Goal: Information Seeking & Learning: Learn about a topic

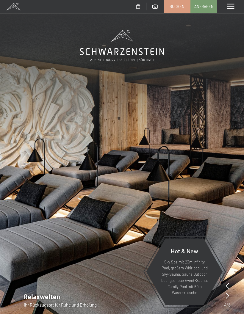
click at [234, 6] on span at bounding box center [230, 6] width 7 height 5
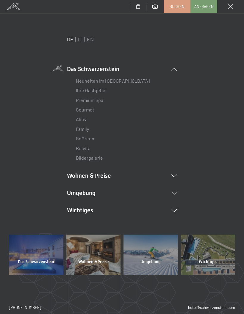
click at [132, 79] on link "Neuheiten im [GEOGRAPHIC_DATA]" at bounding box center [113, 81] width 74 height 6
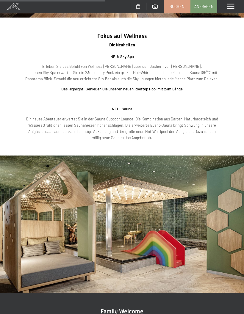
scroll to position [580, 0]
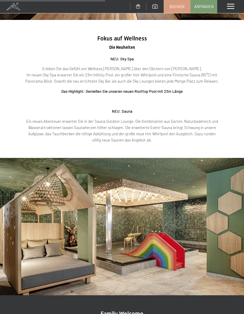
click at [230, 7] on span at bounding box center [230, 6] width 7 height 5
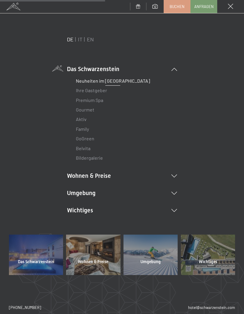
click at [180, 205] on div "DE IT EN Das Schwarzenstein Neuheiten im Schwarzenstein Ihre Gastgeber Premium …" at bounding box center [122, 135] width 226 height 199
click at [177, 206] on li "Wichtiges Lage & Anreise Online bezahlen Webcam & Wetter Downloads" at bounding box center [122, 210] width 110 height 8
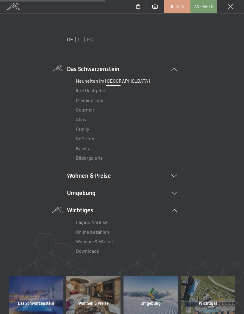
scroll to position [0, 0]
click at [99, 229] on link "Online bezahlen" at bounding box center [92, 232] width 33 height 6
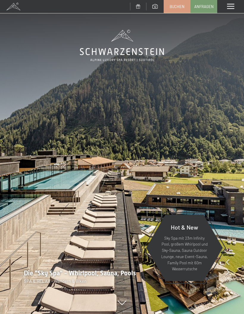
click at [231, 13] on div "Menü" at bounding box center [230, 6] width 27 height 13
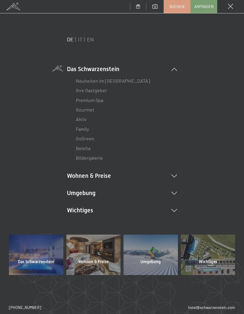
click at [84, 175] on li "Wohnen & Preise Inklusivleistungen Zimmer & Preise Liste Angebote Liste Familie…" at bounding box center [122, 176] width 110 height 8
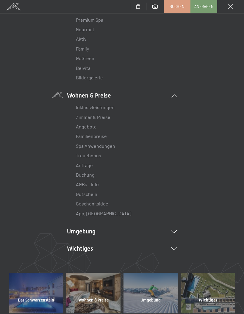
scroll to position [82, 0]
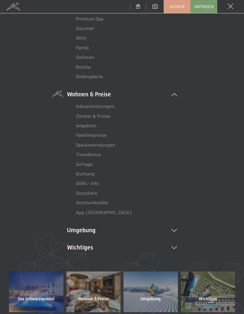
click at [88, 115] on link "Zimmer & Preise" at bounding box center [93, 116] width 35 height 6
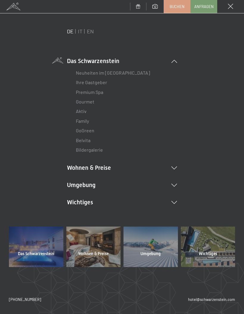
scroll to position [7, 0]
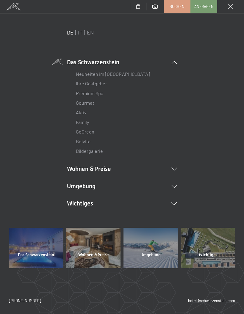
click at [171, 167] on li "Wohnen & Preise Inklusivleistungen Zimmer & Preise Liste Angebote Liste Familie…" at bounding box center [122, 169] width 110 height 8
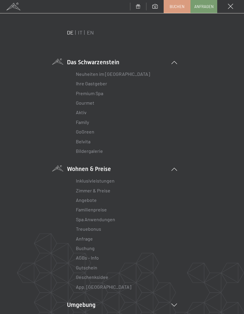
click at [102, 188] on link "Zimmer & Preise" at bounding box center [93, 191] width 35 height 6
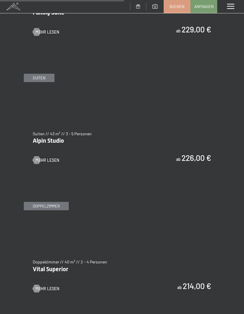
scroll to position [1156, 0]
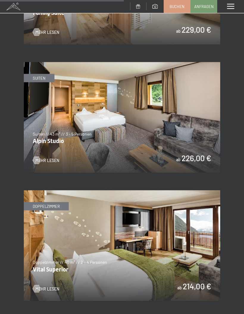
click at [200, 210] on img at bounding box center [122, 246] width 196 height 110
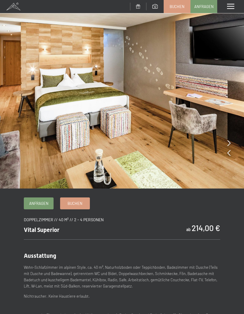
click at [229, 140] on div at bounding box center [228, 143] width 3 height 8
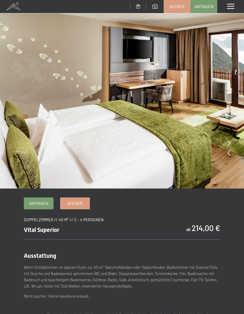
click at [227, 139] on div at bounding box center [228, 143] width 3 height 8
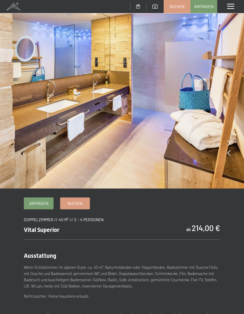
click at [229, 142] on icon at bounding box center [228, 143] width 3 height 6
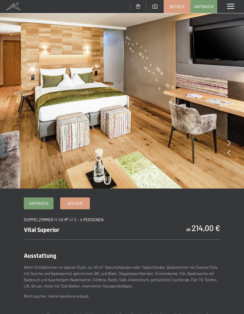
click at [229, 141] on icon at bounding box center [228, 143] width 3 height 6
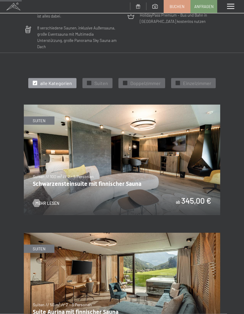
scroll to position [217, 0]
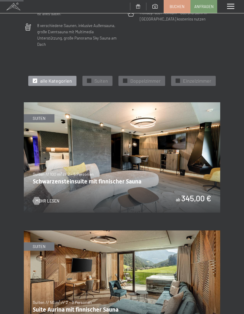
click at [144, 78] on span "Doppelzimmer" at bounding box center [145, 81] width 30 height 7
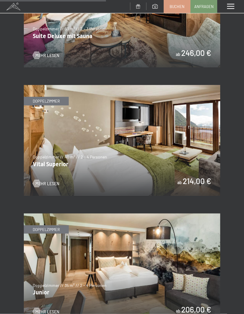
scroll to position [485, 0]
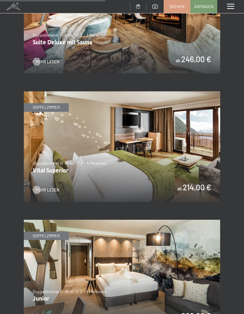
click at [140, 167] on img at bounding box center [122, 146] width 196 height 110
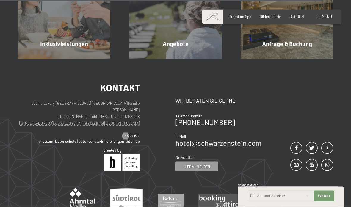
scroll to position [615, 0]
